Goal: Task Accomplishment & Management: Use online tool/utility

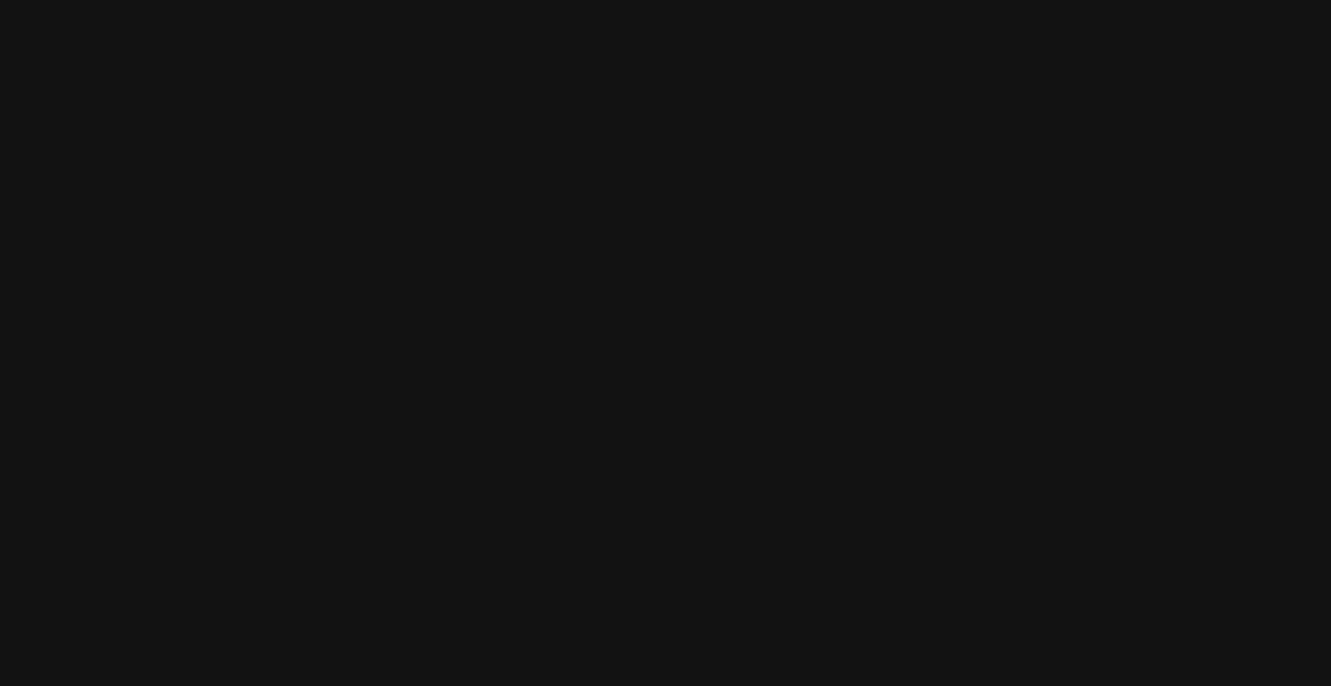
click at [282, 0] on html at bounding box center [665, 0] width 1331 height 0
click at [377, 0] on html at bounding box center [665, 0] width 1331 height 0
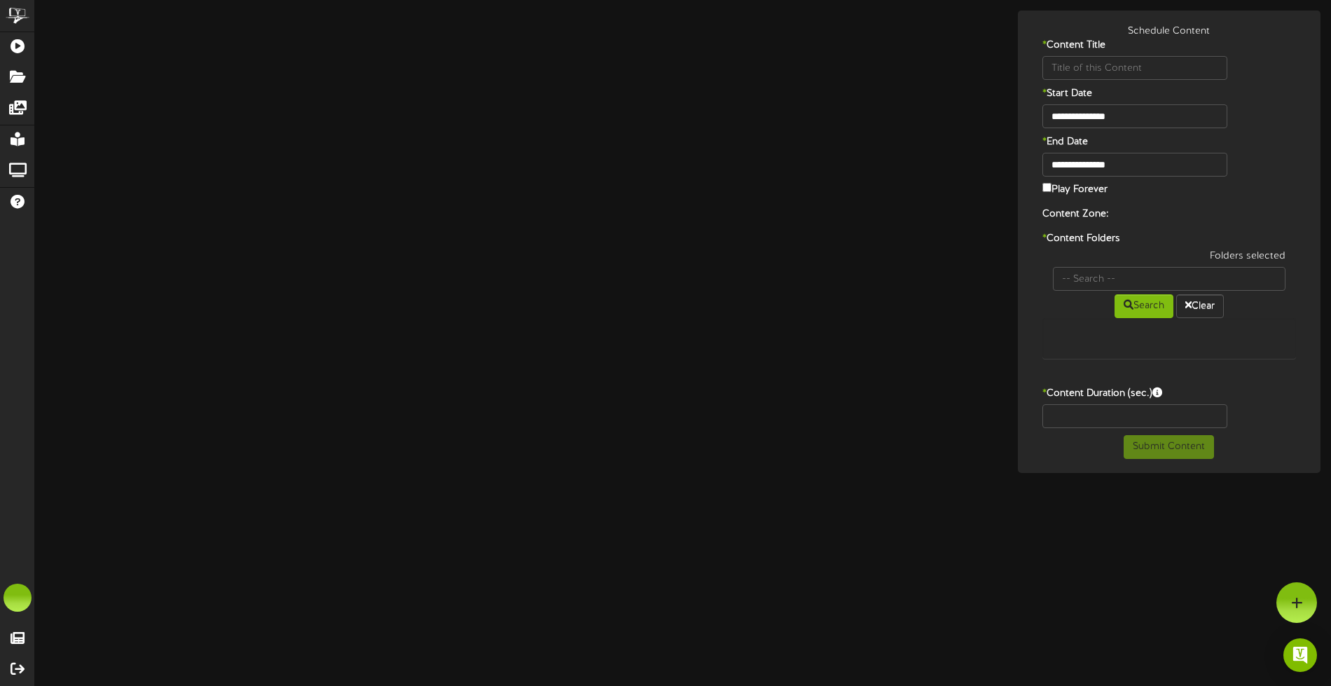
type input "D10-DigitalSignage-WT-V-2025UPDATE"
type input "8"
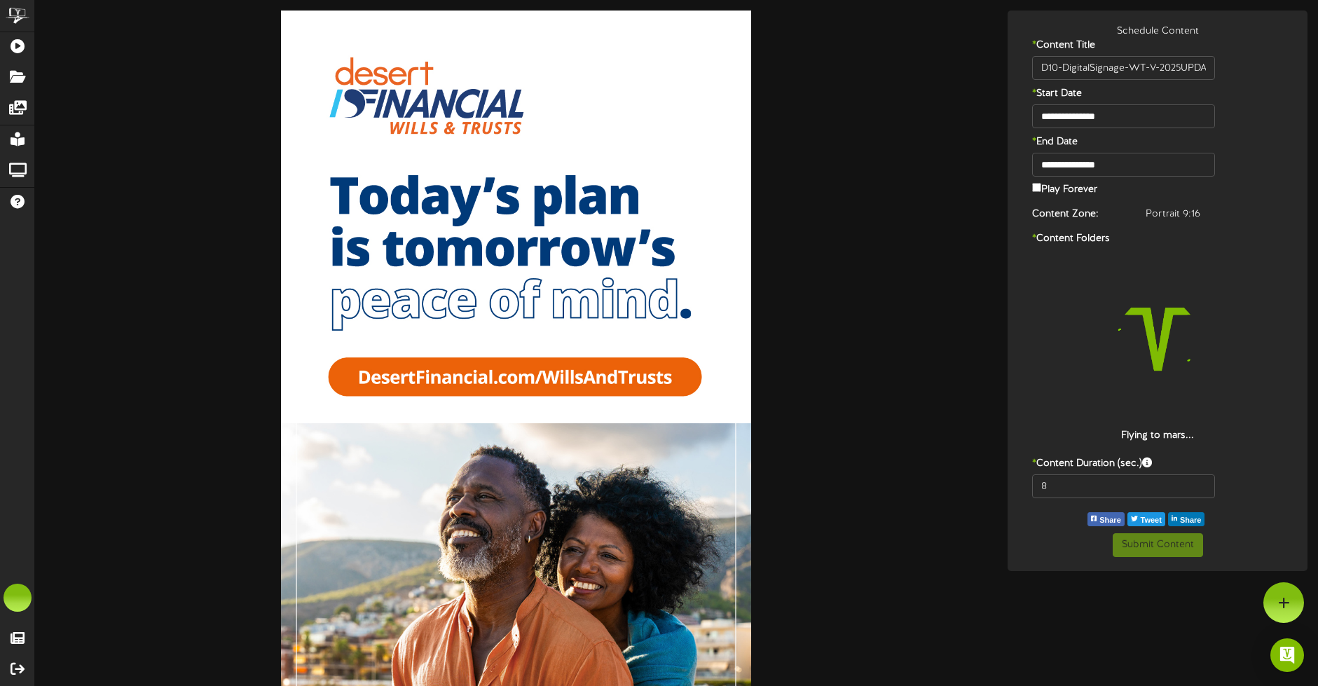
click at [1053, 336] on div at bounding box center [1157, 338] width 230 height 179
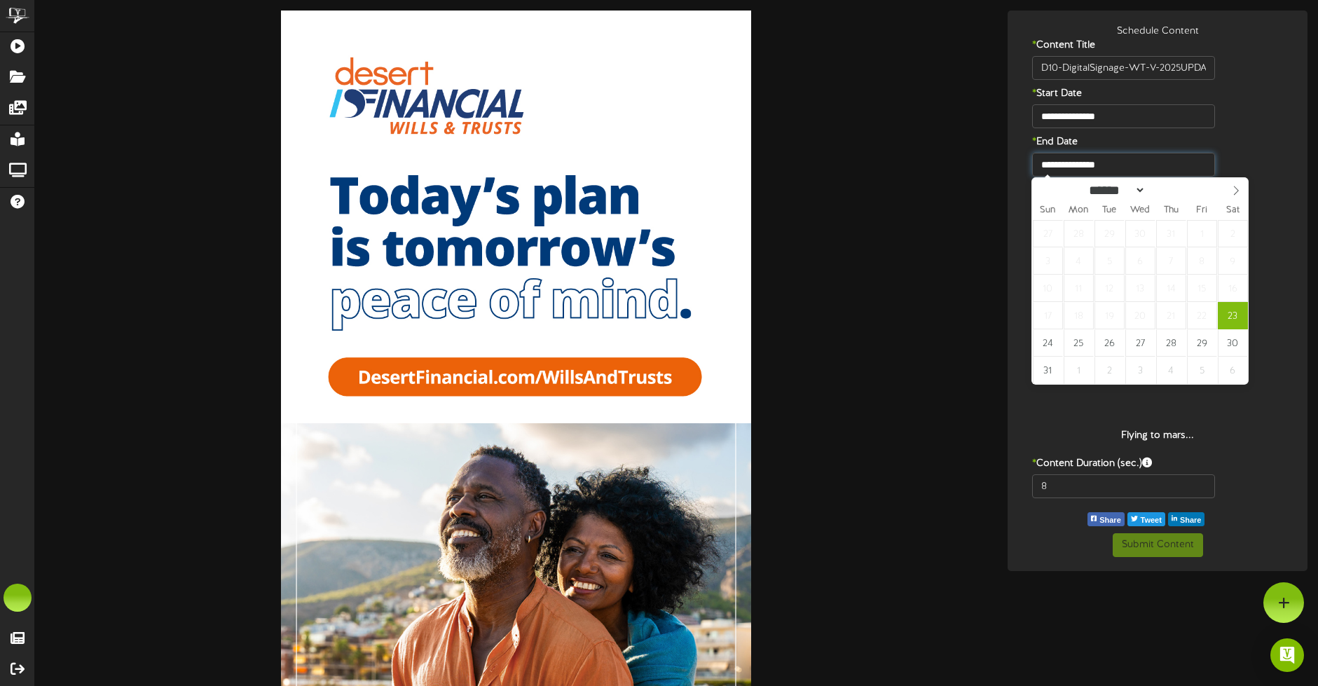
click at [1079, 158] on input "**********" at bounding box center [1123, 165] width 183 height 24
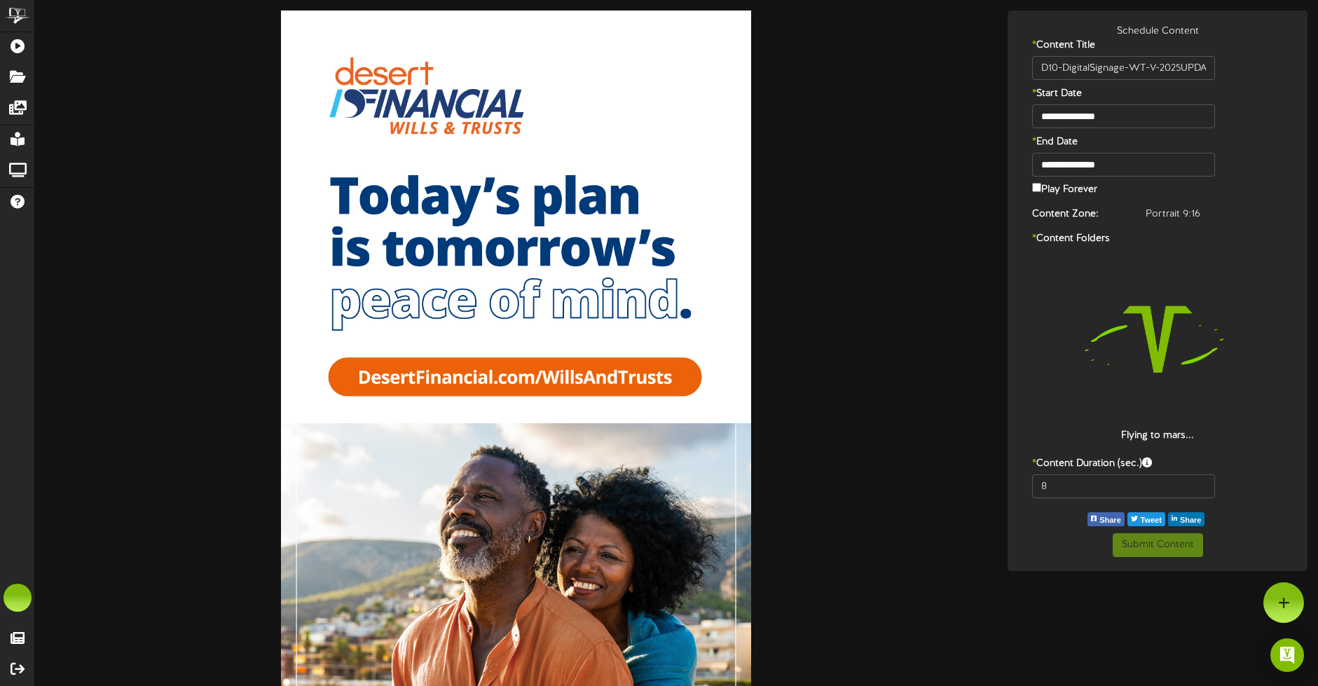
drag, startPoint x: 845, startPoint y: 175, endPoint x: 833, endPoint y: 172, distance: 12.9
click at [833, 172] on div at bounding box center [516, 429] width 941 height 836
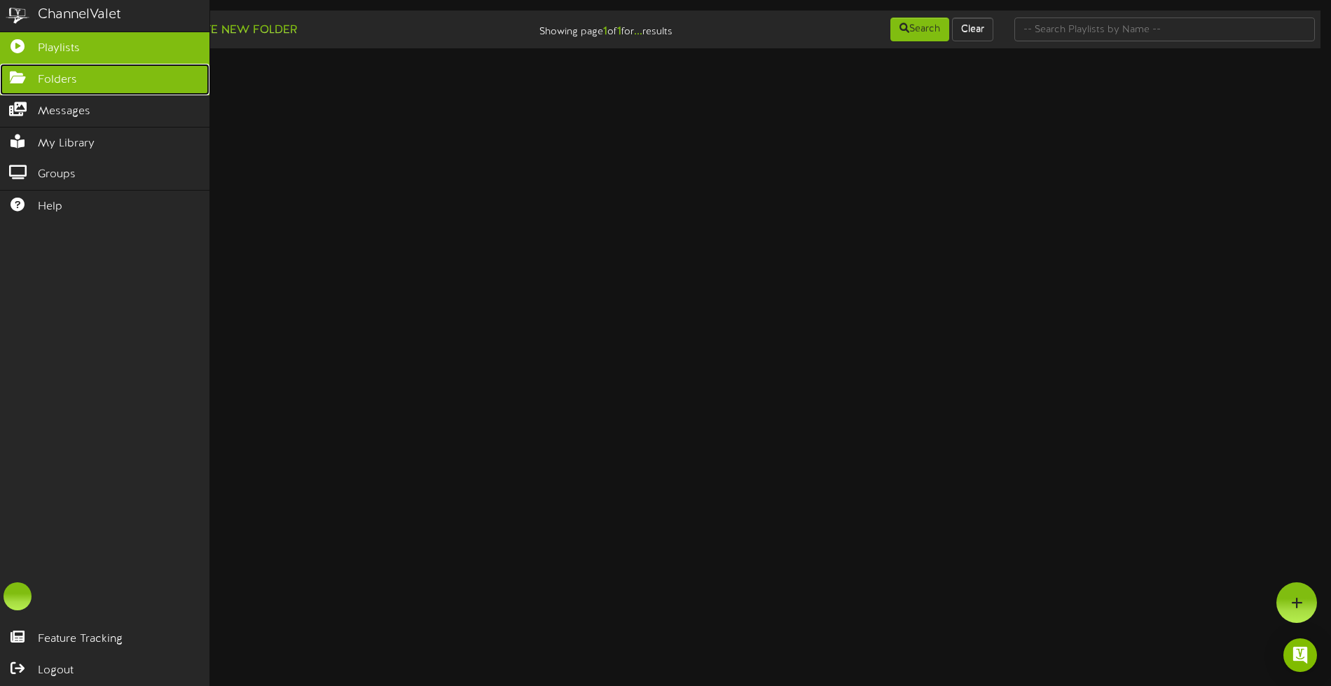
click at [23, 76] on icon at bounding box center [17, 76] width 35 height 11
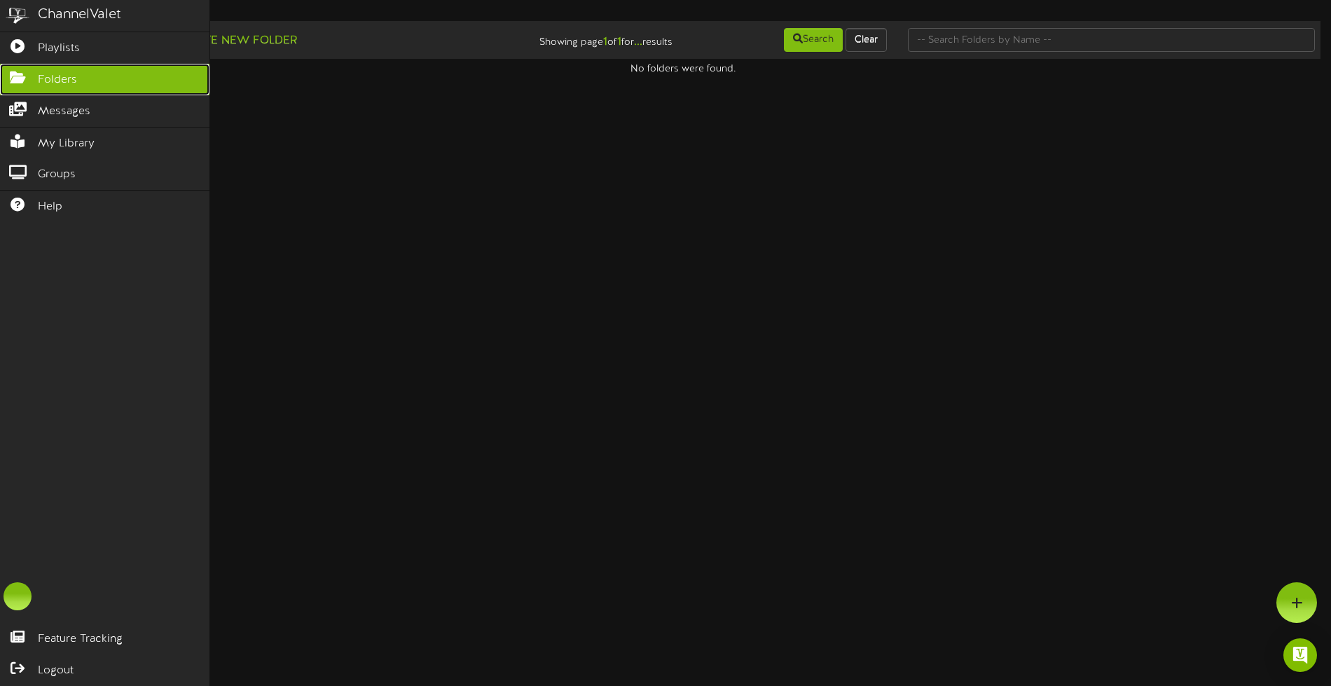
click at [14, 73] on icon at bounding box center [17, 76] width 35 height 11
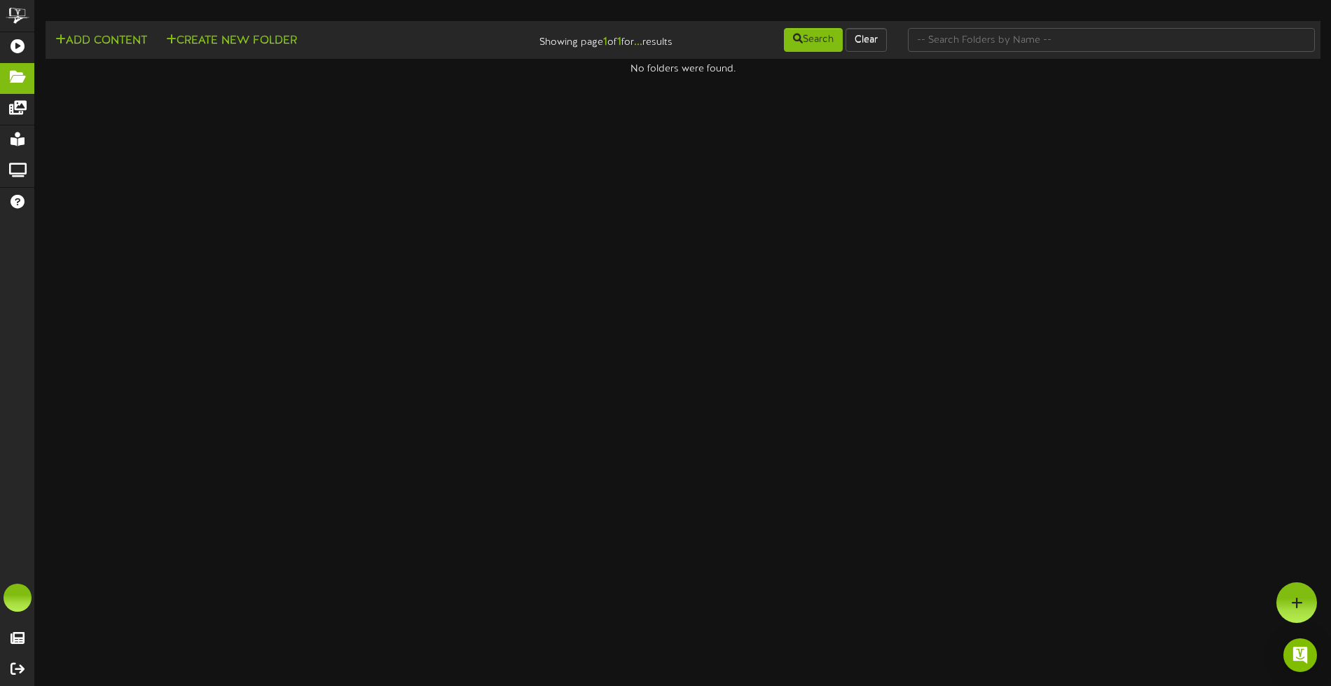
click at [576, 76] on html "ChannelValet Playlists Folders Messages My Library Groups Help Feature Tracking…" at bounding box center [665, 38] width 1331 height 76
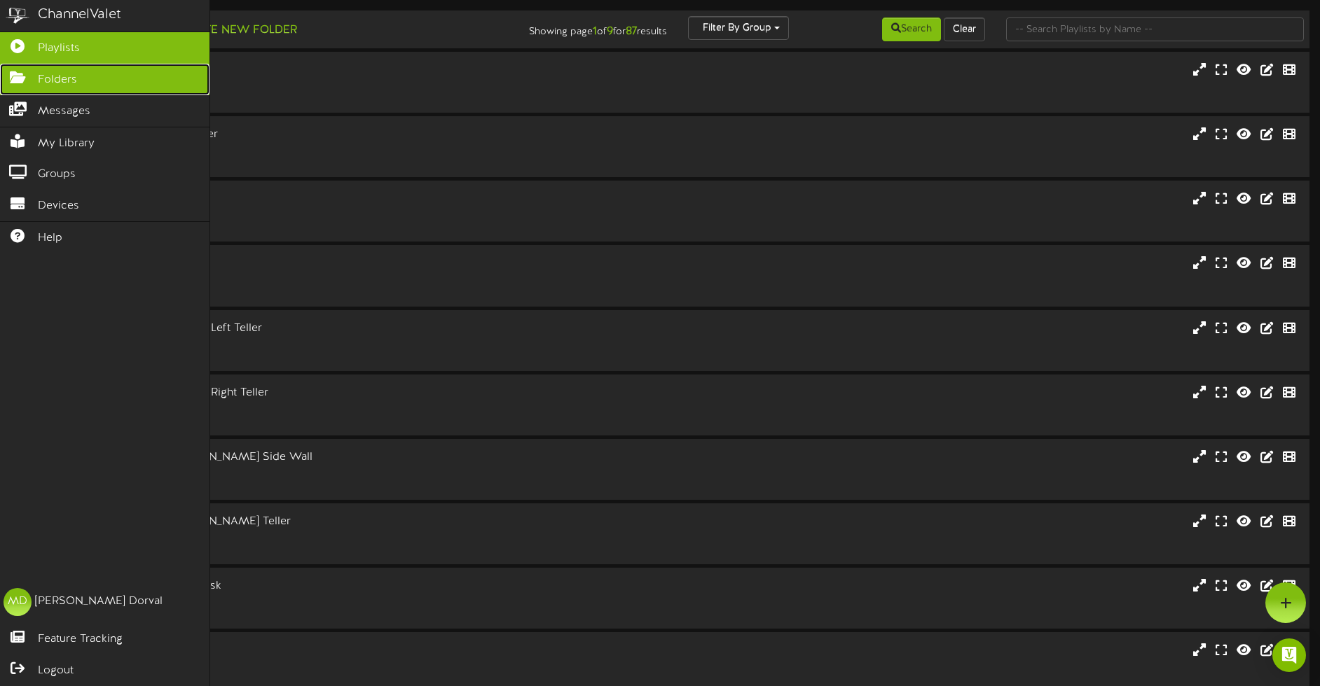
click at [5, 74] on icon at bounding box center [17, 76] width 35 height 11
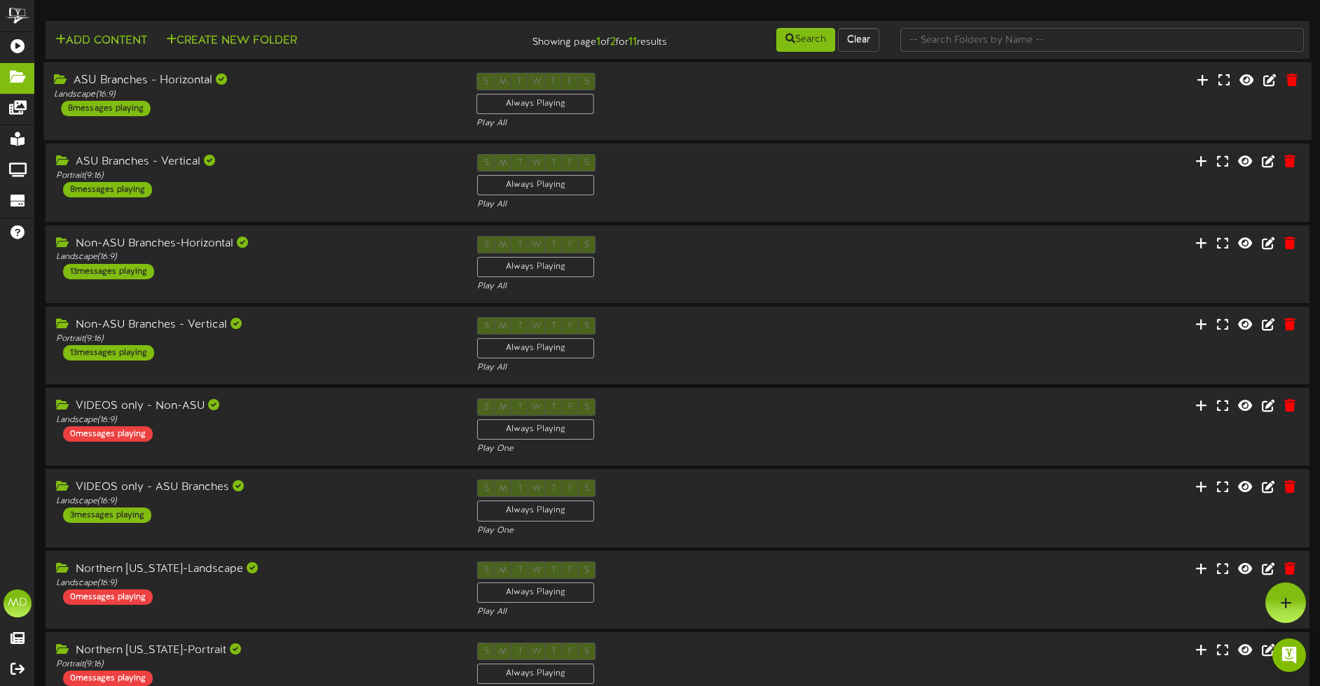
click at [354, 79] on div "ASU Branches - Horizontal" at bounding box center [254, 81] width 401 height 16
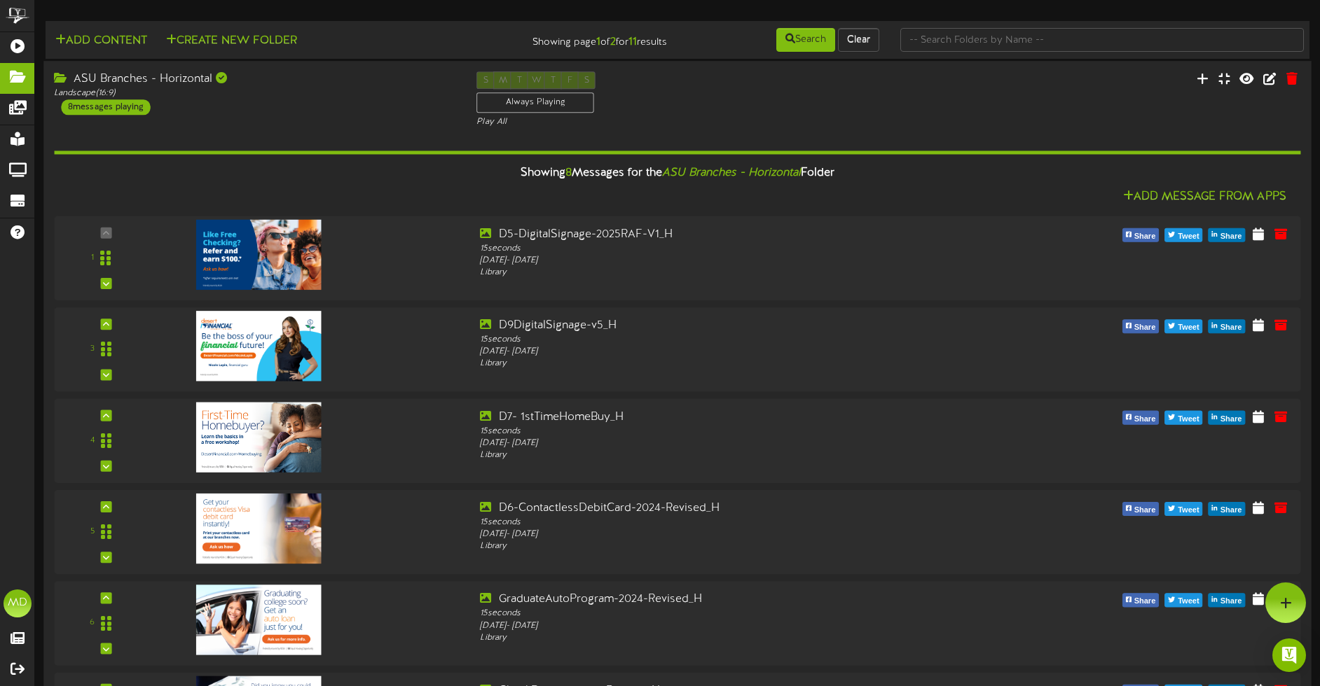
click at [348, 182] on div "Showing 8 Messages for the ASU Branches - Horizontal Folder" at bounding box center [676, 173] width 1267 height 30
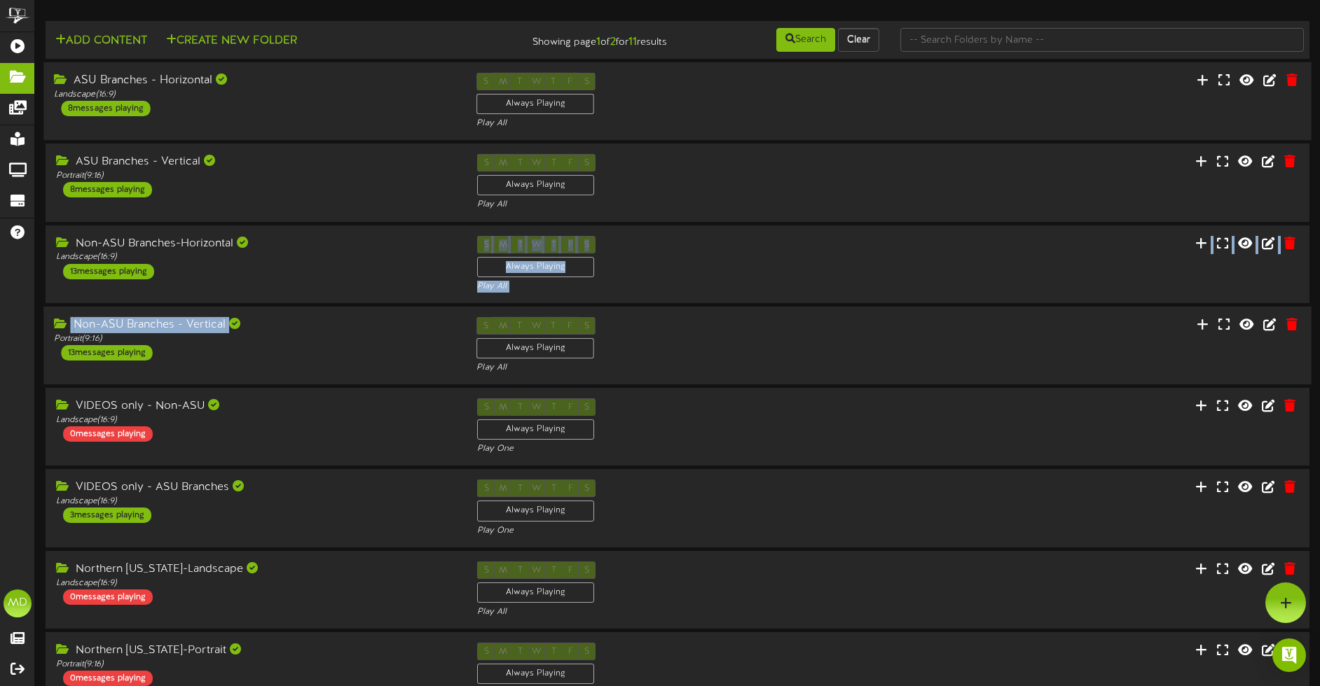
drag, startPoint x: 316, startPoint y: 299, endPoint x: 317, endPoint y: 324, distance: 25.3
click at [317, 324] on div "Add Content Create New Folder Showing page 1 of 2 for 11 results Search Clear" at bounding box center [677, 476] width 1285 height 910
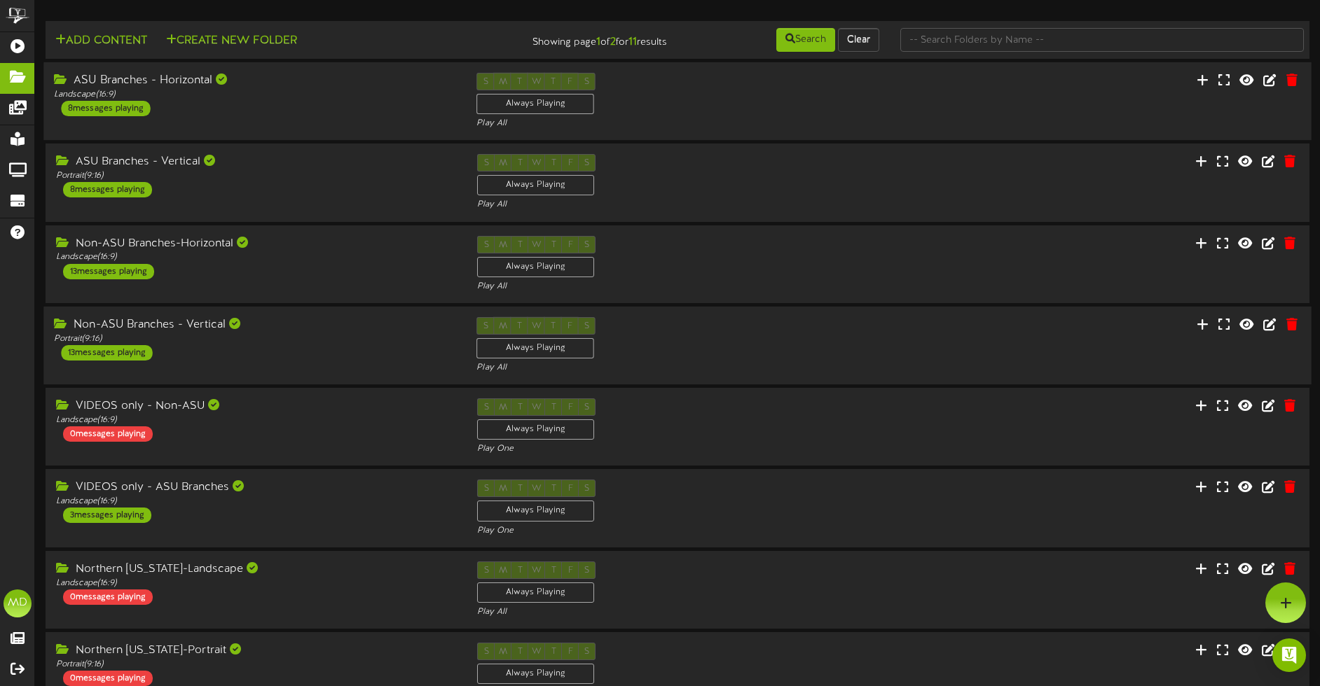
click at [317, 324] on div "Non-ASU Branches - Vertical" at bounding box center [254, 325] width 401 height 16
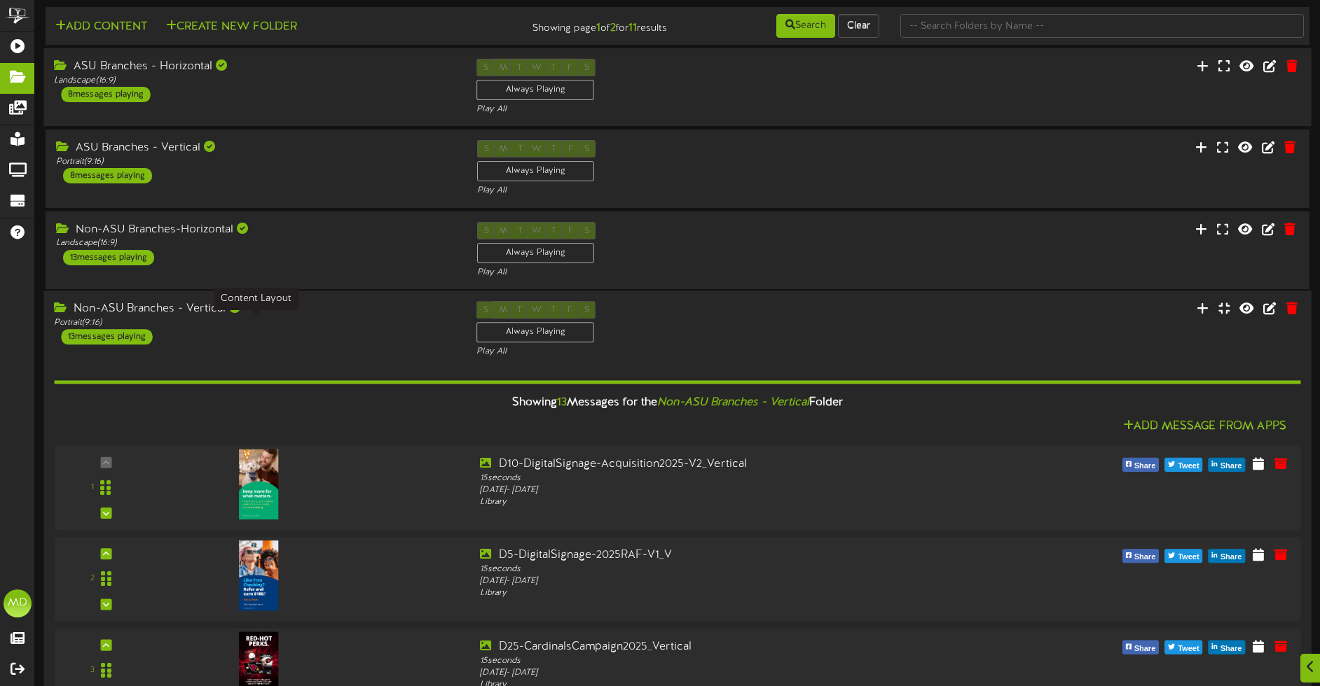
scroll to position [17, 0]
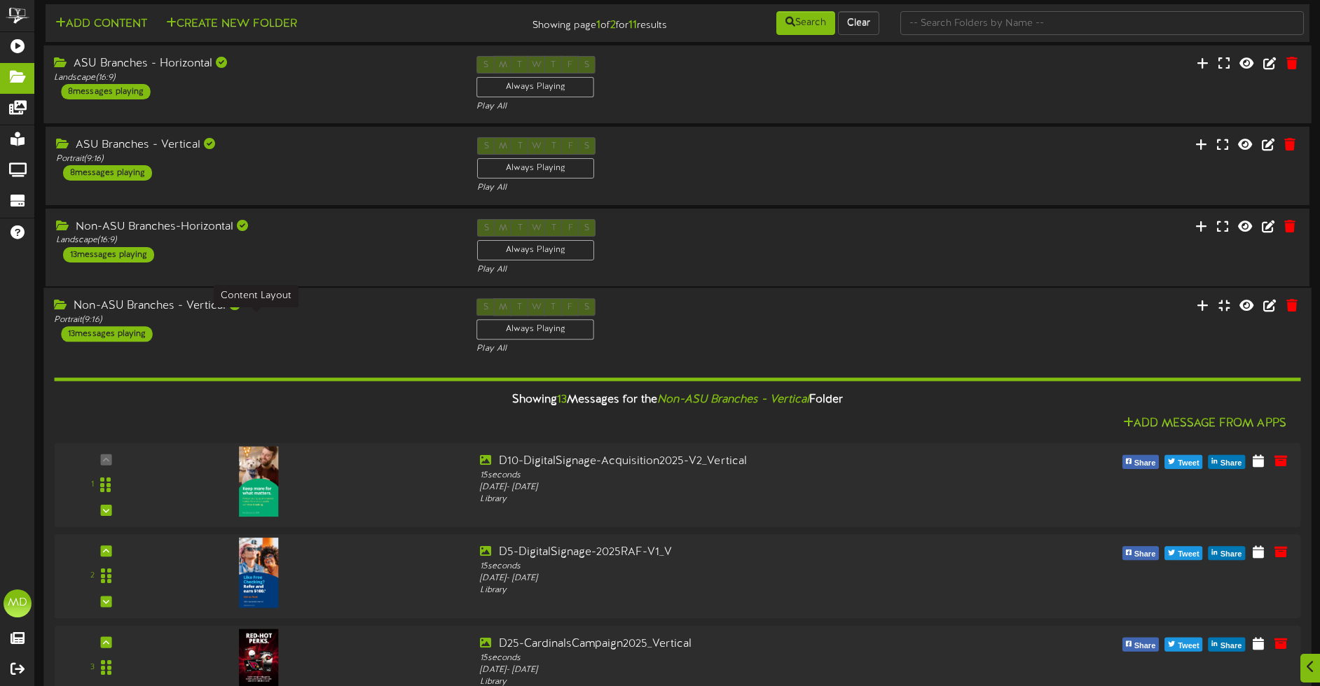
click at [298, 322] on div "Portrait ( 9:16 )" at bounding box center [254, 320] width 401 height 12
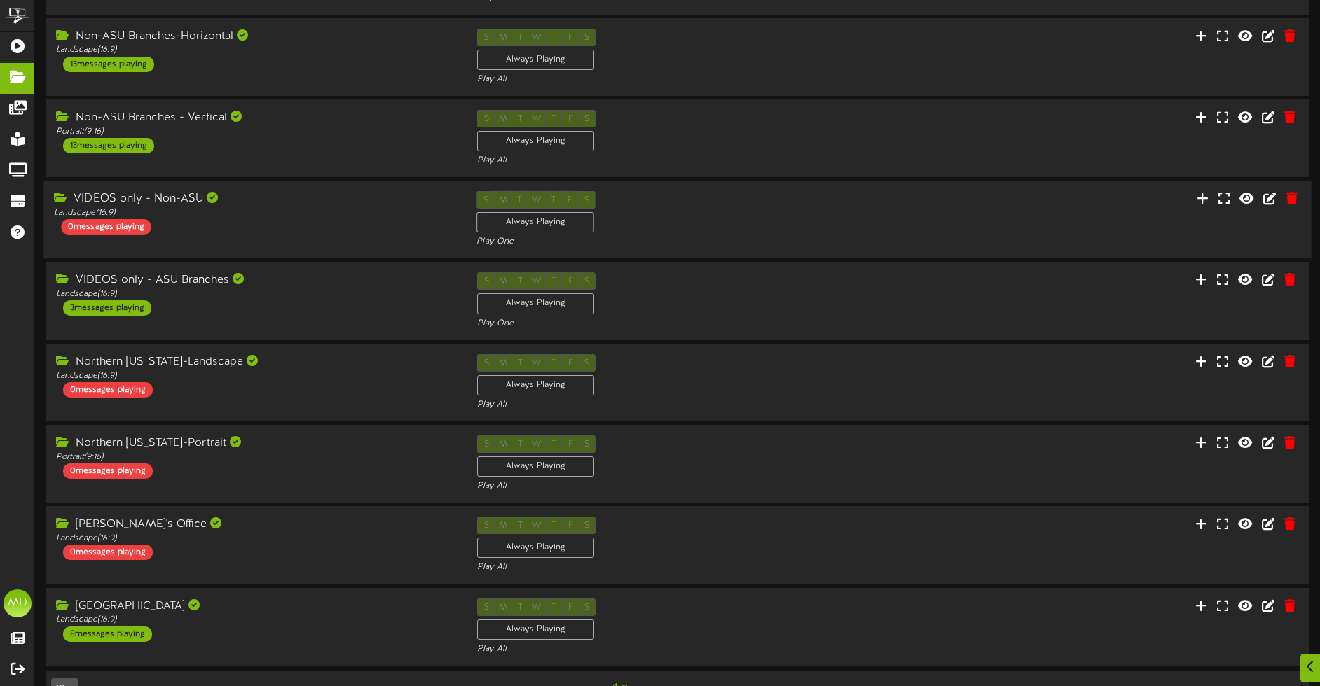
scroll to position [244, 0]
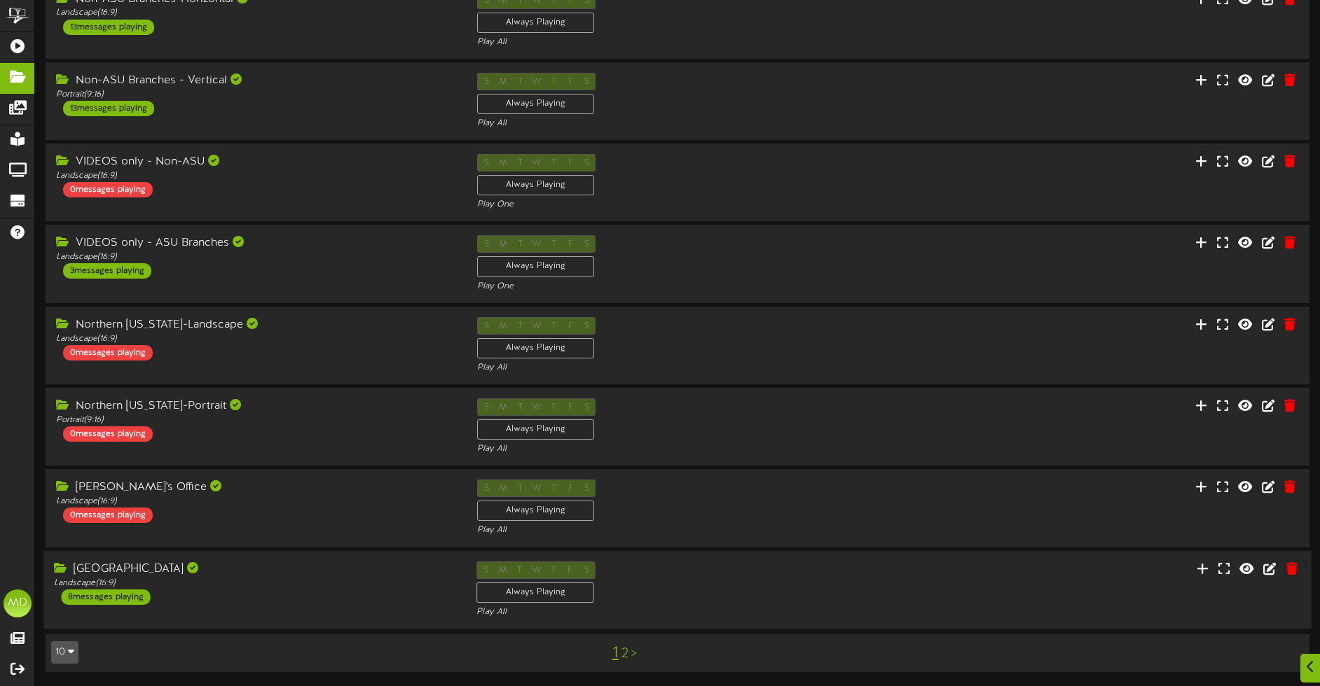
click at [305, 575] on div "[GEOGRAPHIC_DATA]" at bounding box center [254, 569] width 401 height 16
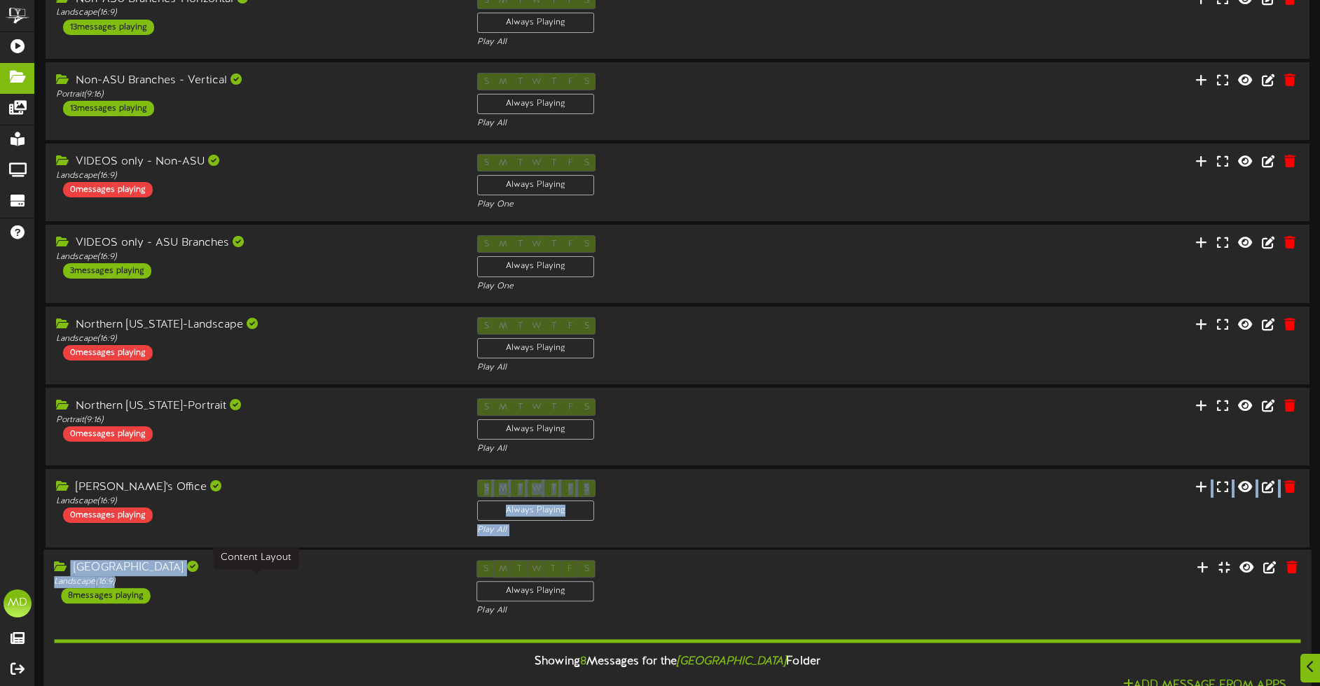
drag, startPoint x: 338, startPoint y: 519, endPoint x: 341, endPoint y: 581, distance: 62.4
click at [341, 581] on div "Add Content Create New Folder Showing page 1 of 2 for 11 results Search Clear" at bounding box center [677, 640] width 1285 height 1726
click at [341, 581] on div "Landscape ( 16:9 )" at bounding box center [254, 582] width 401 height 12
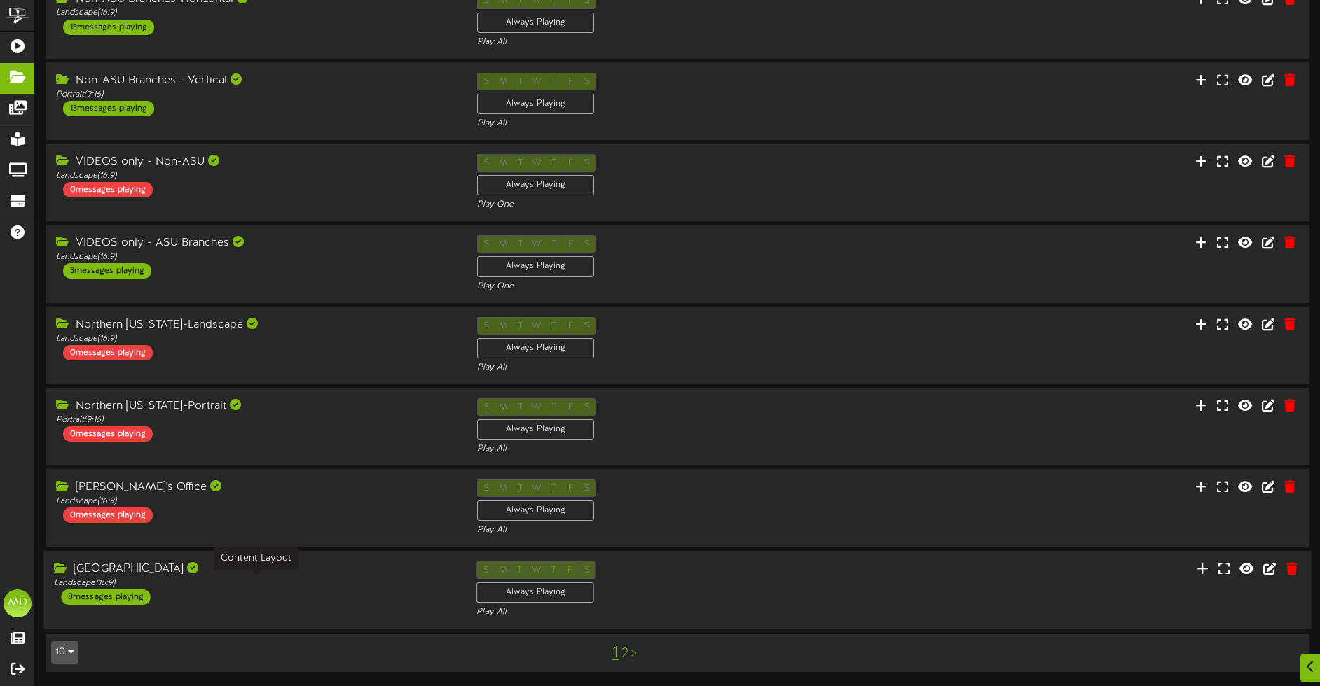
click at [370, 586] on div "Landscape ( 16:9 )" at bounding box center [254, 583] width 401 height 12
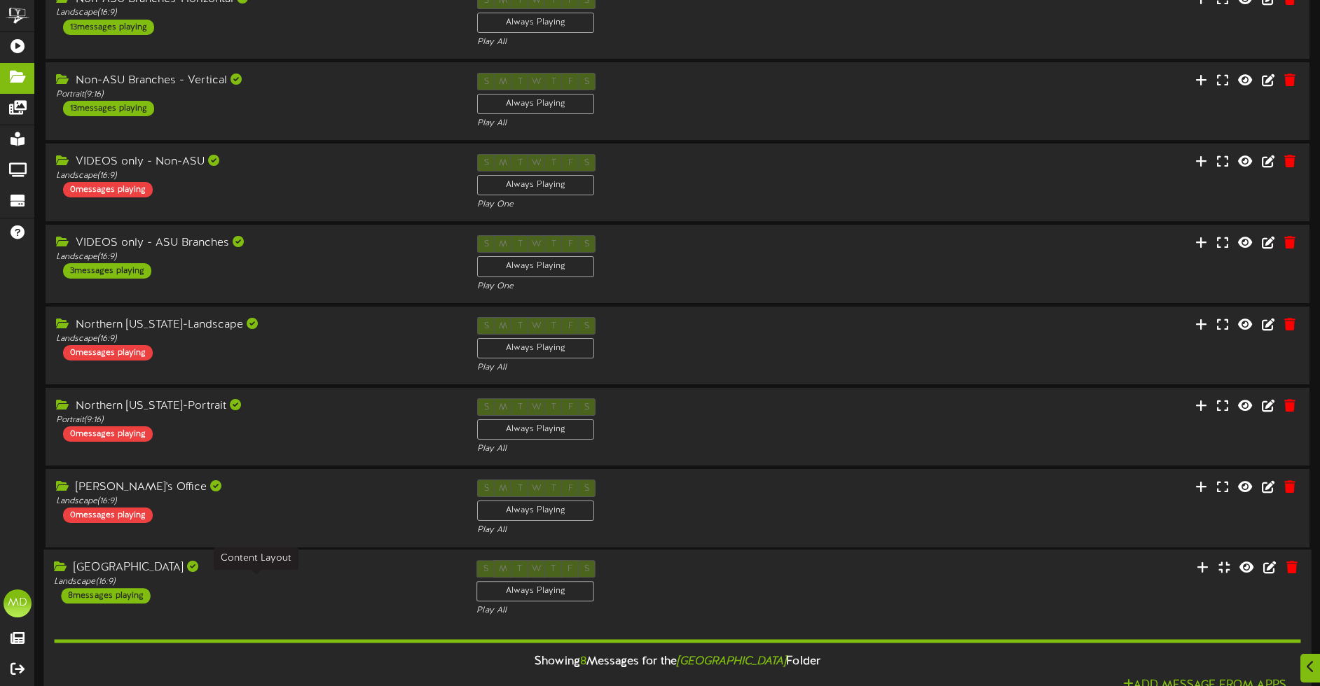
click at [370, 586] on div "Landscape ( 16:9 )" at bounding box center [254, 582] width 401 height 12
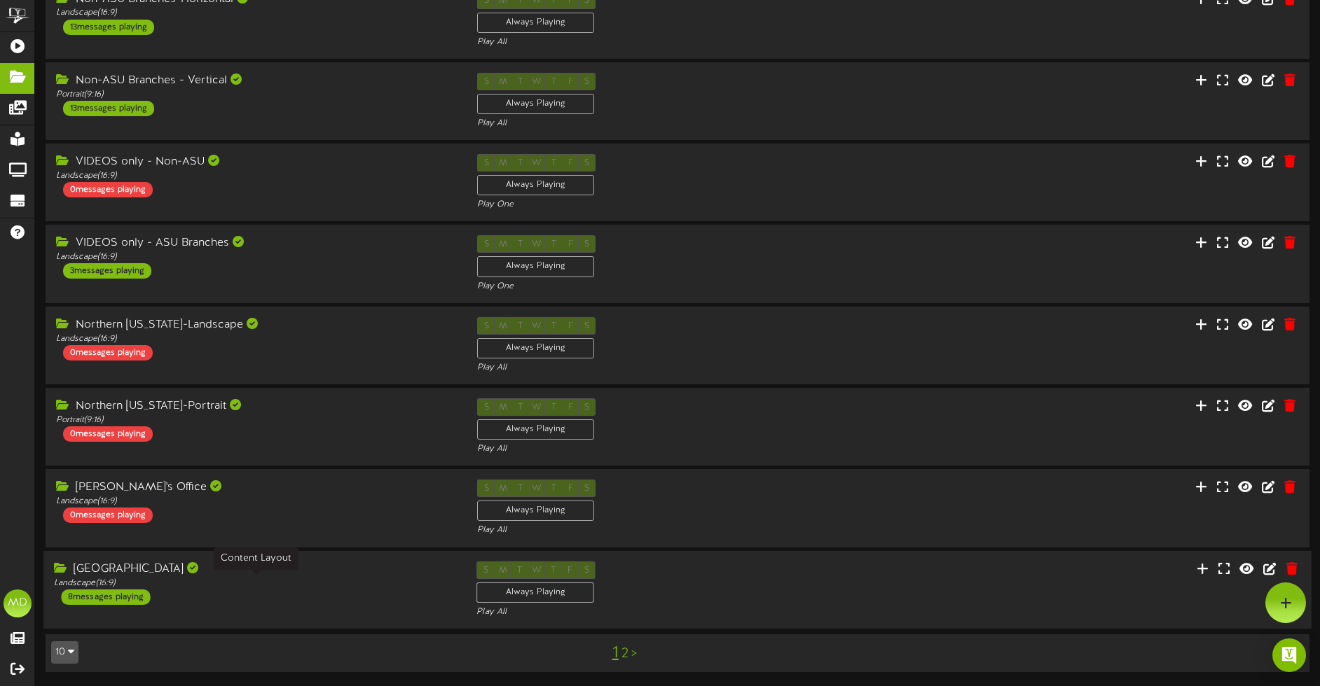
scroll to position [244, 0]
click at [279, 561] on div "[GEOGRAPHIC_DATA] Landscape ( 16:9 ) 8 messages playing S M T W T F S Always Pl…" at bounding box center [676, 590] width 1267 height 78
drag, startPoint x: 275, startPoint y: 565, endPoint x: 265, endPoint y: 599, distance: 35.7
drag, startPoint x: 265, startPoint y: 599, endPoint x: 232, endPoint y: 579, distance: 38.9
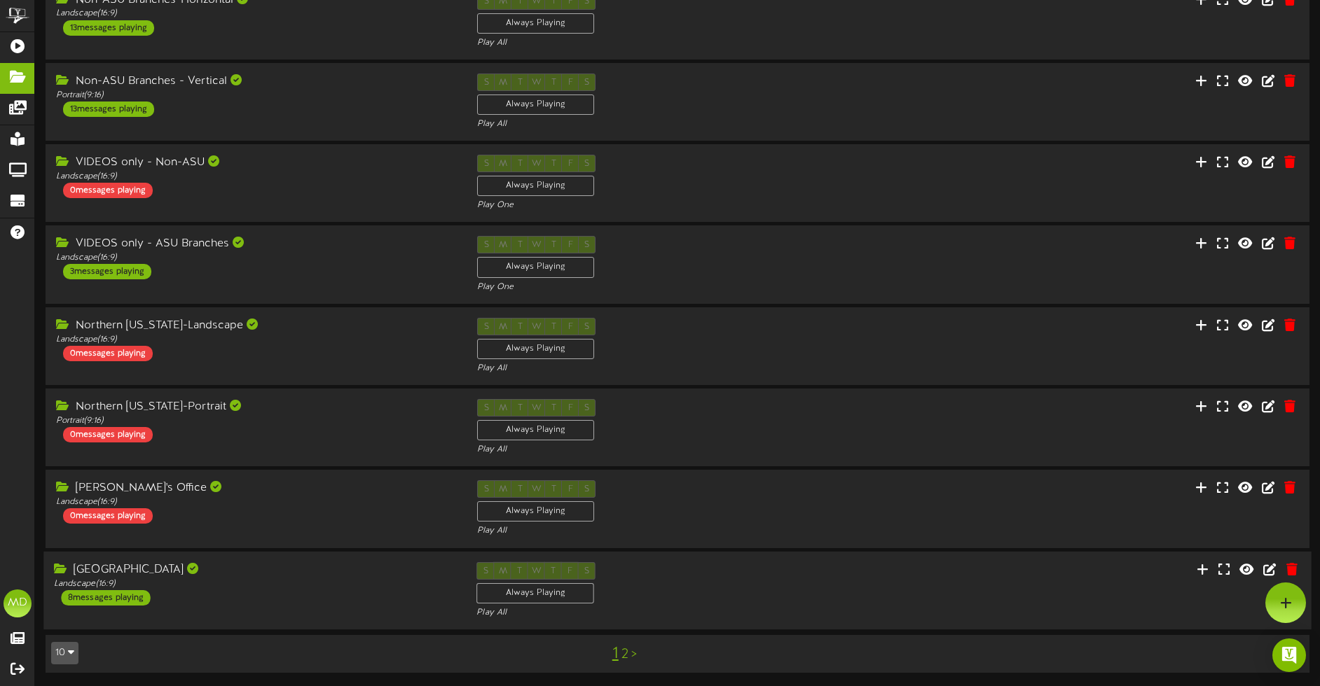
click at [232, 579] on div "Landscape ( 16:9 )" at bounding box center [254, 584] width 401 height 12
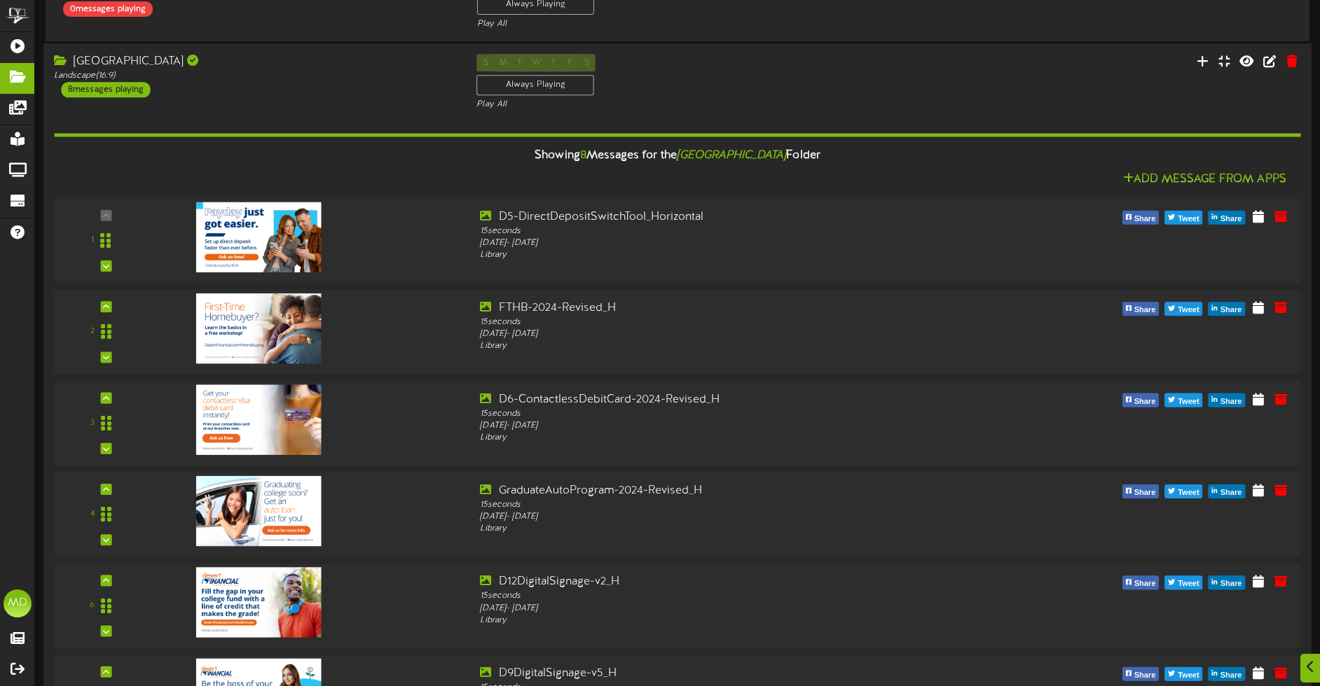
scroll to position [768, 0]
